Goal: Task Accomplishment & Management: Use online tool/utility

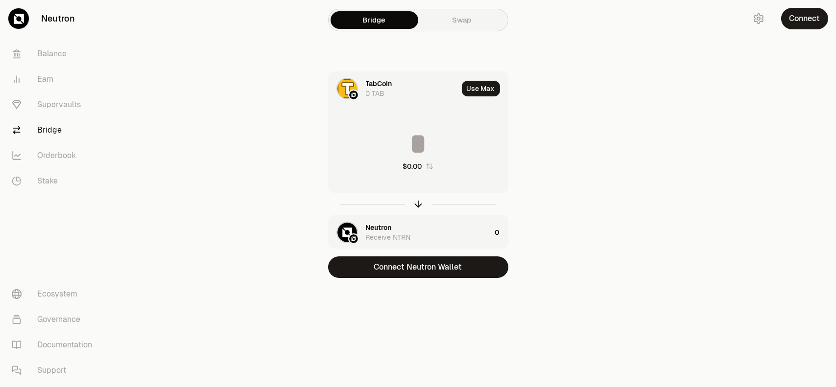
click at [810, 17] on button "Connect" at bounding box center [804, 19] width 47 height 22
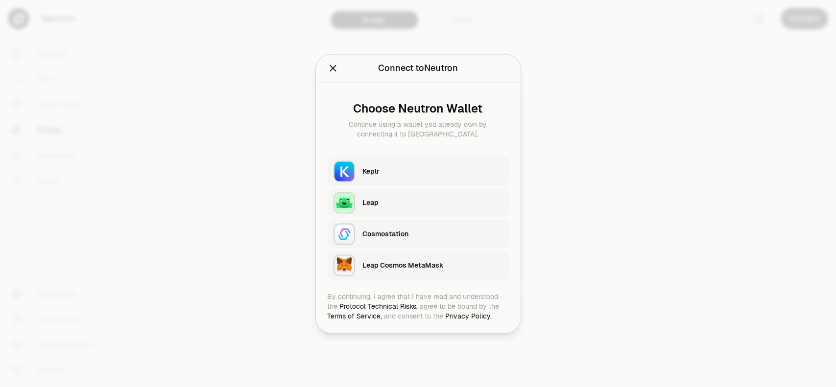
click at [383, 174] on div "Keplr" at bounding box center [433, 171] width 140 height 10
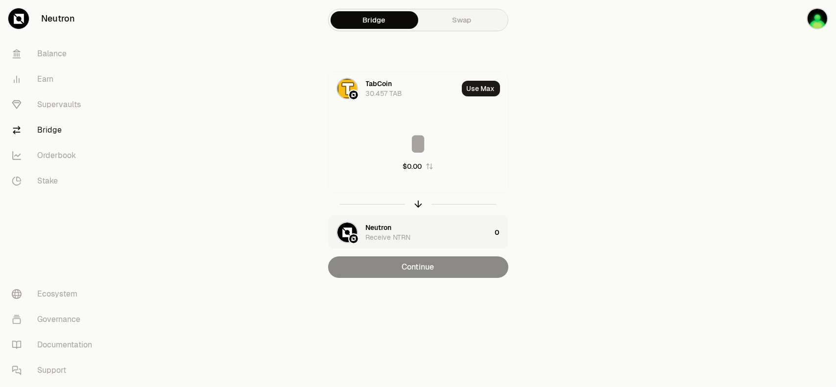
click at [428, 142] on input at bounding box center [418, 143] width 179 height 29
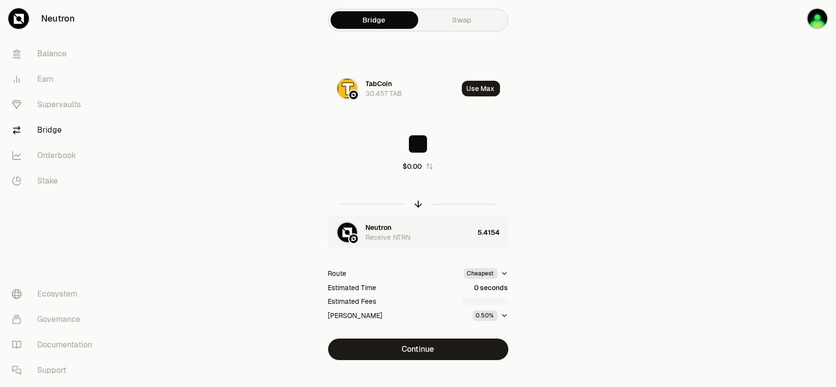
type input "**"
click at [419, 355] on button "Continue" at bounding box center [418, 350] width 180 height 22
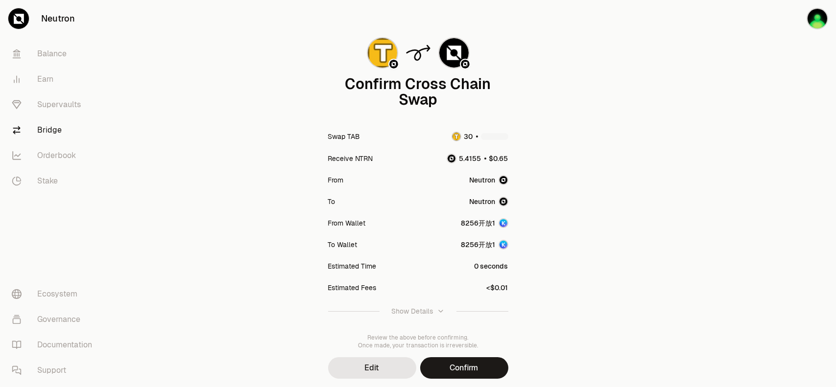
scroll to position [72, 0]
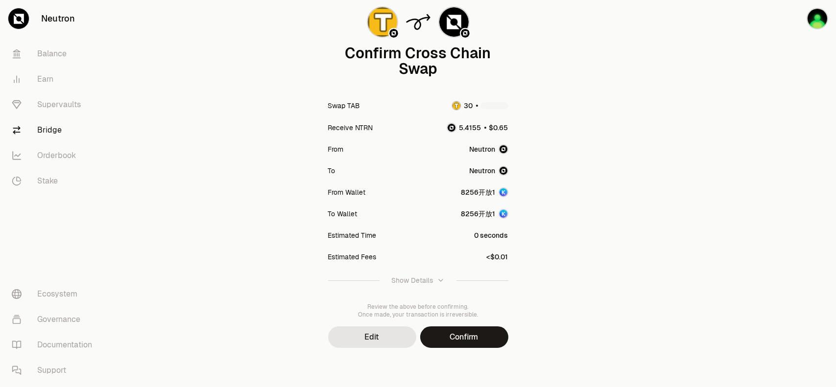
click at [492, 334] on button "Confirm" at bounding box center [464, 338] width 88 height 22
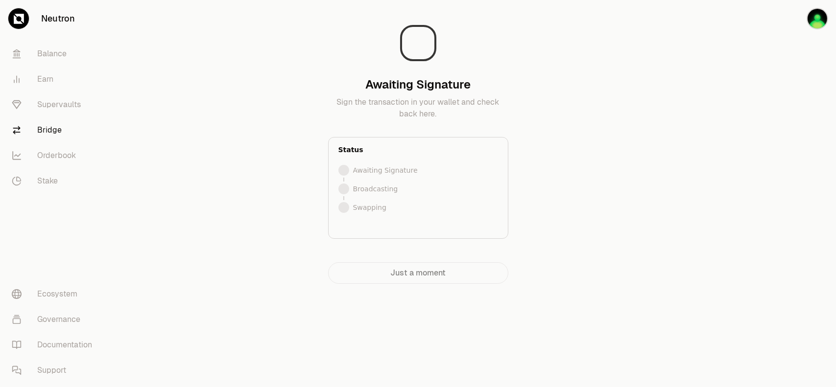
scroll to position [0, 0]
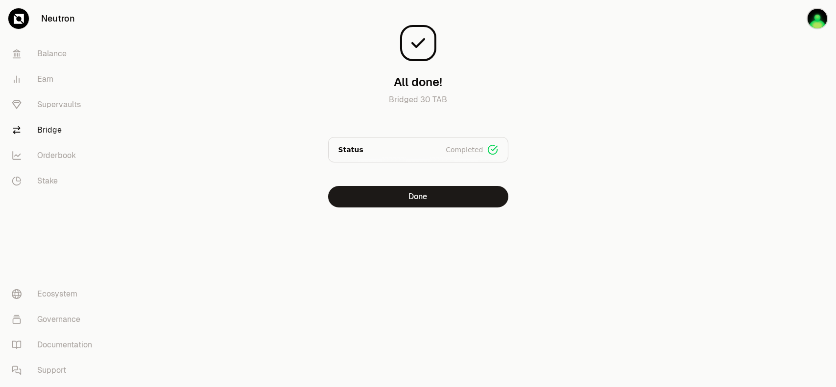
click at [403, 198] on button "Done" at bounding box center [418, 197] width 180 height 22
